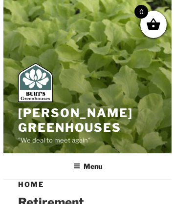
scroll to position [1665, 0]
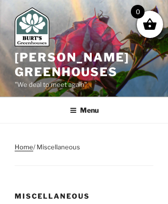
scroll to position [877, 0]
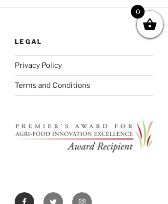
click at [24, 199] on use "Footer Social Links Menu" at bounding box center [24, 202] width 4 height 7
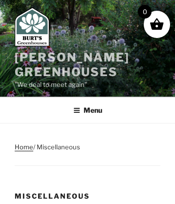
click at [39, 57] on link "[PERSON_NAME] Greenhouses" at bounding box center [72, 64] width 115 height 29
